Goal: Task Accomplishment & Management: Manage account settings

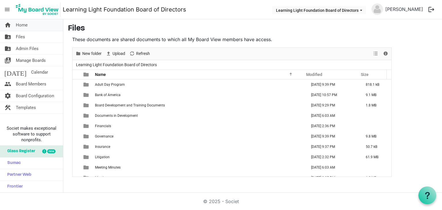
click at [32, 26] on link "home Home" at bounding box center [31, 25] width 63 height 12
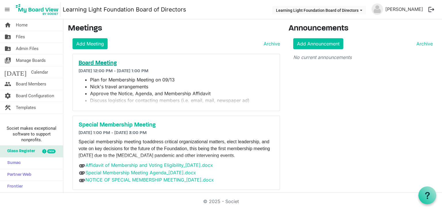
click at [93, 65] on h5 "Board Meeting" at bounding box center [176, 63] width 195 height 7
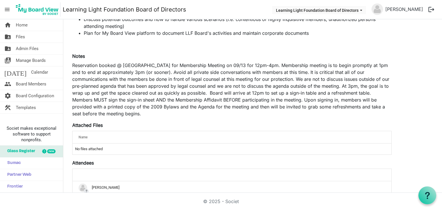
scroll to position [58, 0]
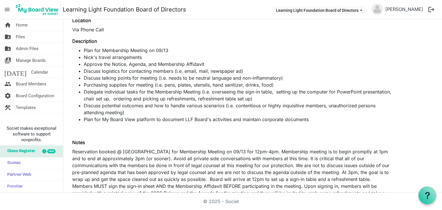
click at [286, 159] on p "Reservation booked @ [GEOGRAPHIC_DATA] for Membership Meeting on 09/13 for 12pm…" at bounding box center [231, 175] width 319 height 55
click at [277, 151] on p "Reservation booked @ [GEOGRAPHIC_DATA] for Membership Meeting on 09/13 for 12pm…" at bounding box center [231, 175] width 319 height 55
click at [275, 149] on p "Reservation booked @ [GEOGRAPHIC_DATA] for Membership Meeting on 09/13 for 12pm…" at bounding box center [231, 175] width 319 height 55
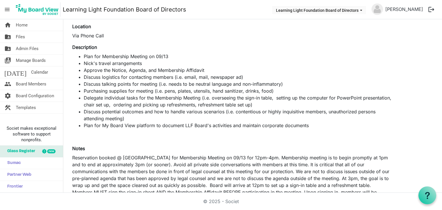
scroll to position [22, 0]
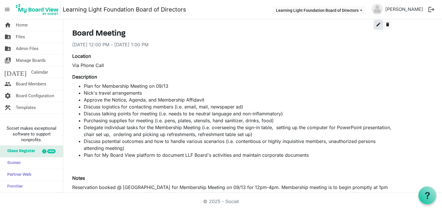
click at [376, 24] on span "edit" at bounding box center [378, 24] width 5 height 5
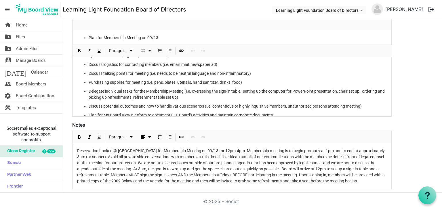
scroll to position [137, 0]
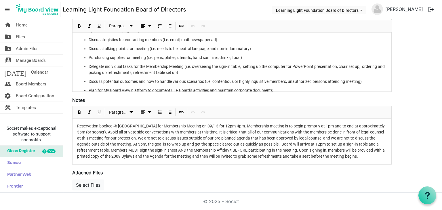
click at [245, 126] on p "Reservation booked @ Fountain Valley Senior Center for Membership Meeting on 09…" at bounding box center [232, 141] width 310 height 36
click at [252, 125] on p "Reservation booked @ Fountain Valley Senior Center for Membership Meeting on 09…" at bounding box center [232, 141] width 310 height 36
click at [106, 131] on p "Reservation booked @ Fountain Valley Senior Center for Membership Meeting on 09…" at bounding box center [232, 141] width 310 height 36
click at [342, 144] on p "Reservation booked @ Fountain Valley Senior Center for Membership Meeting on 09…" at bounding box center [232, 141] width 310 height 36
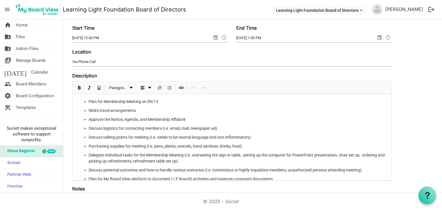
scroll to position [0, 0]
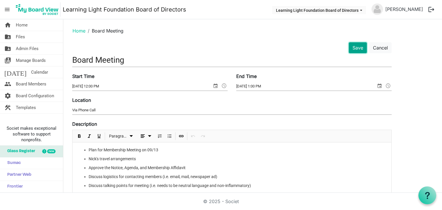
click at [357, 49] on button "Save" at bounding box center [358, 47] width 18 height 11
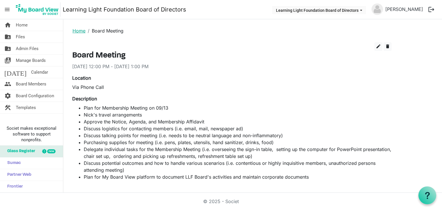
click at [76, 30] on link "Home" at bounding box center [79, 31] width 13 height 6
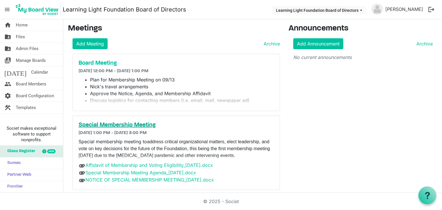
click at [127, 125] on h5 "Special Membership Meeting" at bounding box center [176, 125] width 195 height 7
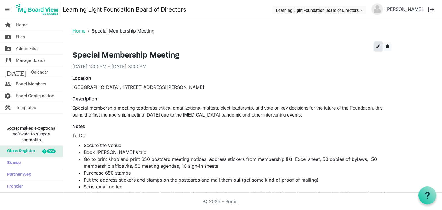
click at [375, 44] on button "edit" at bounding box center [378, 46] width 8 height 9
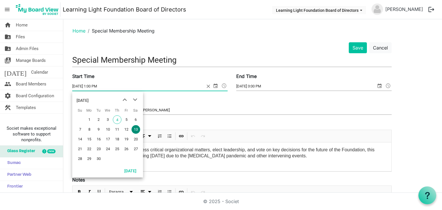
click at [214, 85] on span "select" at bounding box center [215, 85] width 7 height 7
click at [93, 85] on input "9/13/2025 1:00 PM" at bounding box center [138, 86] width 132 height 9
click at [94, 84] on input "9/13/2025 1:00 PM" at bounding box center [138, 86] width 132 height 9
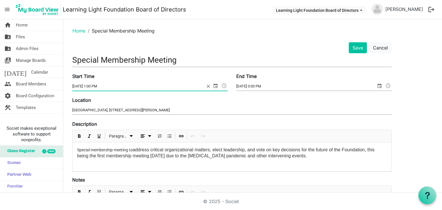
click at [92, 84] on input "9/13/2025 1:00 PM" at bounding box center [138, 86] width 132 height 9
type input "9/13/2025 2:00 PM"
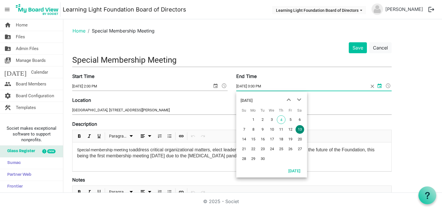
click at [258, 85] on input "9/13/2025 3:00 PM" at bounding box center [302, 86] width 132 height 9
type input "[DATE] 4:00 PM"
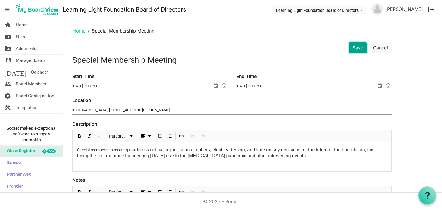
click at [359, 51] on button "Save" at bounding box center [358, 47] width 18 height 11
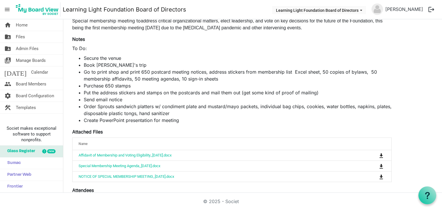
scroll to position [21, 0]
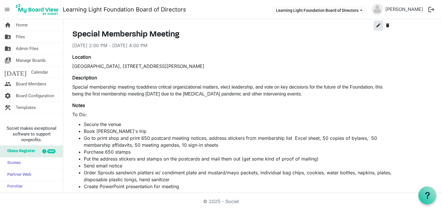
click at [375, 28] on button "edit" at bounding box center [378, 25] width 8 height 9
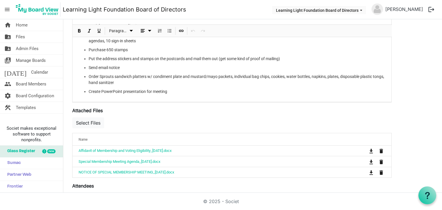
scroll to position [194, 0]
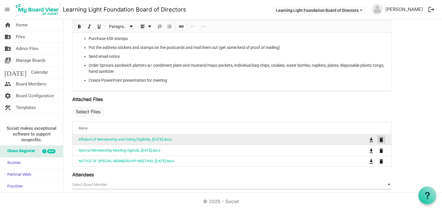
click at [381, 139] on span "is Command column column header" at bounding box center [380, 140] width 3 height 5
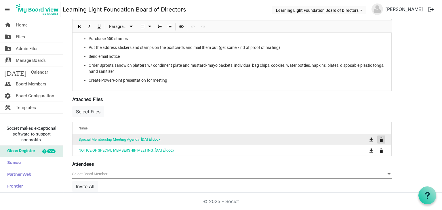
click at [381, 139] on span "is Command column column header" at bounding box center [380, 140] width 3 height 5
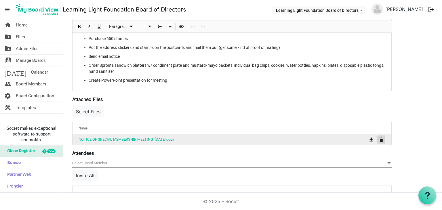
click at [381, 139] on span "is Command column column header" at bounding box center [380, 140] width 3 height 5
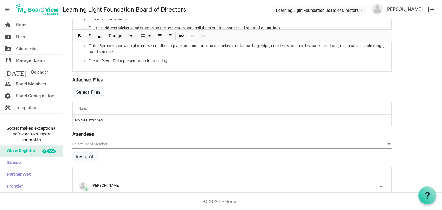
scroll to position [222, 0]
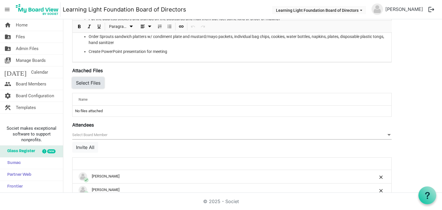
click at [87, 85] on button "Select Files" at bounding box center [88, 82] width 32 height 11
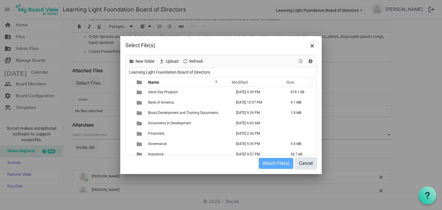
click at [305, 165] on button "Cancel" at bounding box center [305, 163] width 21 height 11
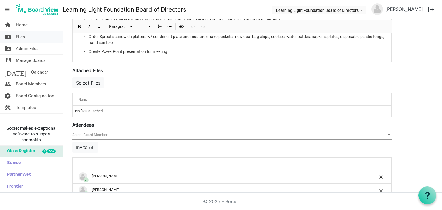
click at [24, 38] on span "Files" at bounding box center [20, 37] width 9 height 12
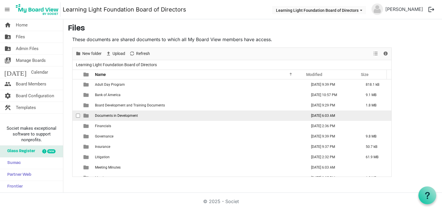
scroll to position [29, 0]
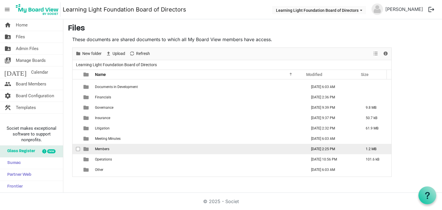
click at [119, 150] on td "Members" at bounding box center [199, 149] width 212 height 10
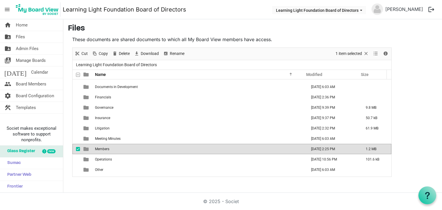
click at [119, 150] on td "Members" at bounding box center [199, 149] width 212 height 10
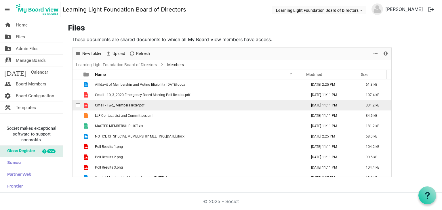
scroll to position [6, 0]
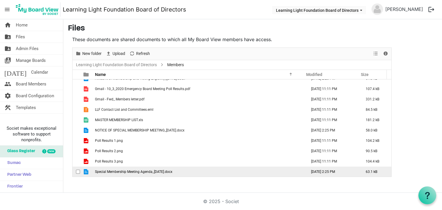
click at [78, 171] on span "checkbox" at bounding box center [78, 172] width 4 height 4
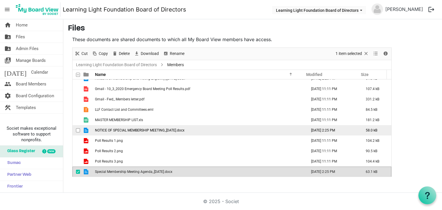
click at [77, 130] on span "checkbox" at bounding box center [78, 130] width 4 height 4
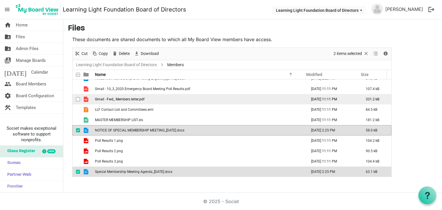
scroll to position [0, 0]
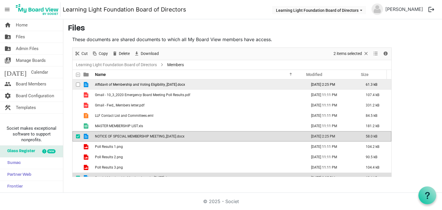
click at [78, 84] on span "checkbox" at bounding box center [78, 85] width 4 height 4
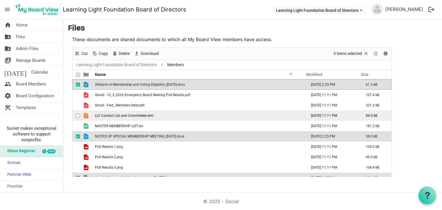
scroll to position [6, 0]
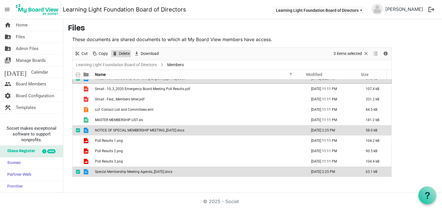
click at [122, 53] on span "Delete" at bounding box center [124, 53] width 12 height 7
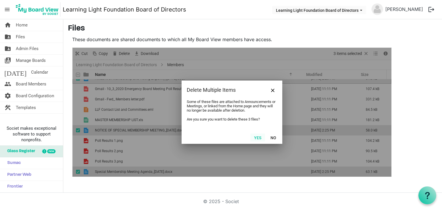
click at [254, 140] on button "Yes" at bounding box center [257, 138] width 15 height 8
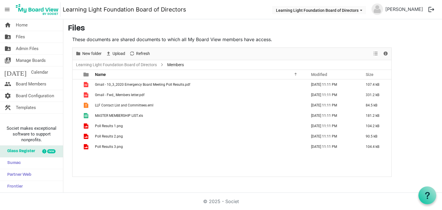
scroll to position [0, 0]
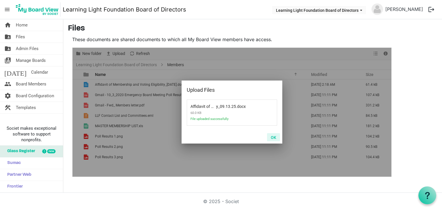
click at [272, 136] on button "OK" at bounding box center [273, 137] width 13 height 8
click at [273, 137] on button "OK" at bounding box center [273, 137] width 13 height 8
click at [270, 137] on button "OK" at bounding box center [273, 137] width 13 height 8
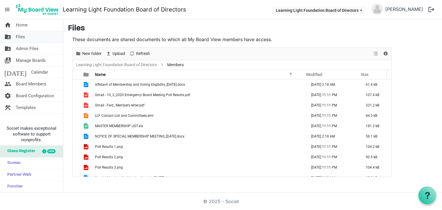
click at [29, 37] on link "folder_shared Files" at bounding box center [31, 37] width 63 height 12
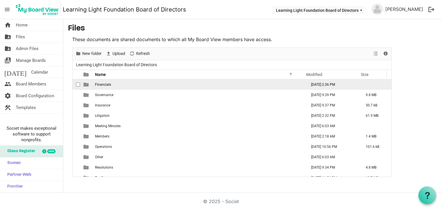
scroll to position [47, 0]
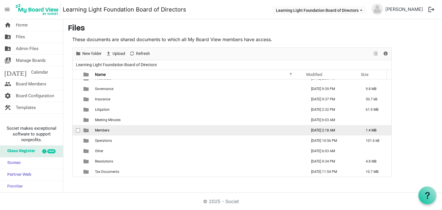
click at [107, 129] on span "Members" at bounding box center [102, 130] width 14 height 4
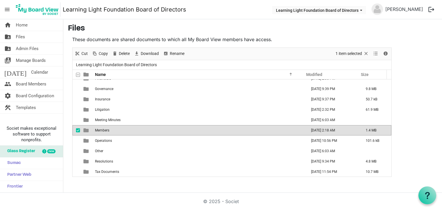
click at [107, 129] on span "Members" at bounding box center [102, 130] width 14 height 4
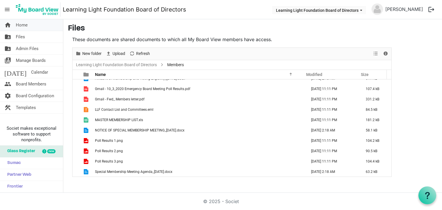
click at [40, 28] on link "home Home" at bounding box center [31, 25] width 63 height 12
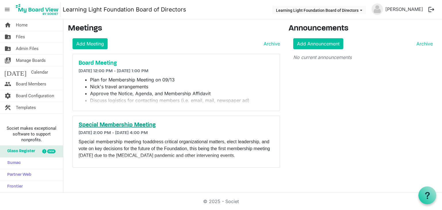
click at [113, 123] on h5 "Special Membership Meeting" at bounding box center [176, 125] width 195 height 7
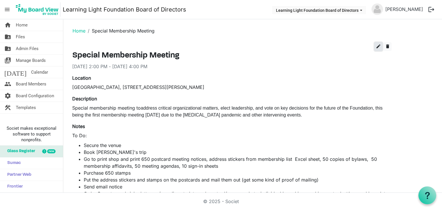
click at [378, 46] on span "edit" at bounding box center [378, 46] width 5 height 5
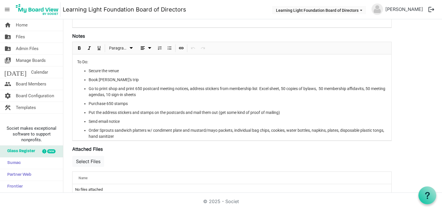
scroll to position [15, 0]
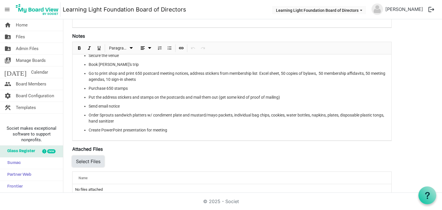
click at [84, 161] on button "Select Files" at bounding box center [88, 161] width 32 height 11
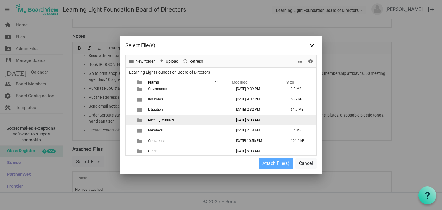
scroll to position [58, 0]
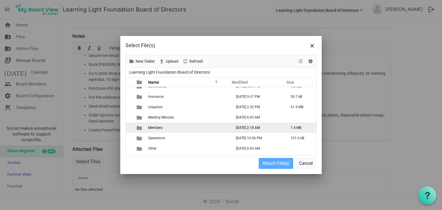
click at [156, 127] on span "Members" at bounding box center [155, 128] width 14 height 4
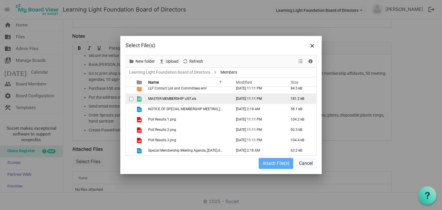
scroll to position [0, 0]
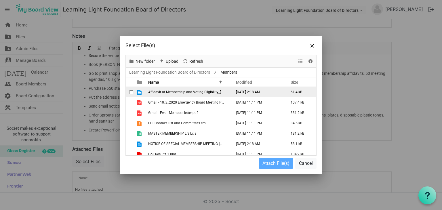
click at [130, 93] on span "checkbox" at bounding box center [131, 92] width 4 height 4
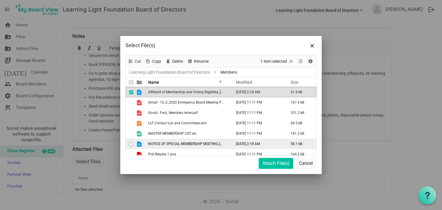
click at [131, 144] on span "checkbox" at bounding box center [131, 144] width 4 height 4
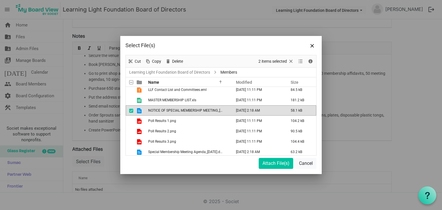
scroll to position [35, 0]
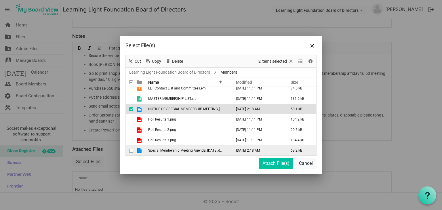
click at [130, 149] on span "checkbox" at bounding box center [131, 151] width 4 height 4
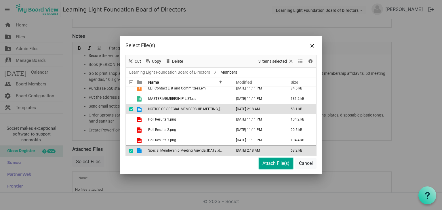
click at [269, 165] on button "Attach File(s)" at bounding box center [276, 163] width 35 height 11
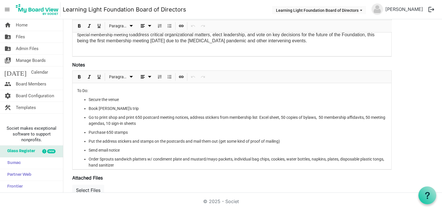
scroll to position [0, 0]
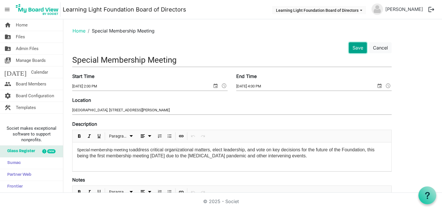
click at [356, 49] on button "Save" at bounding box center [358, 47] width 18 height 11
click at [37, 22] on link "home Home" at bounding box center [31, 25] width 63 height 12
